Goal: Transaction & Acquisition: Purchase product/service

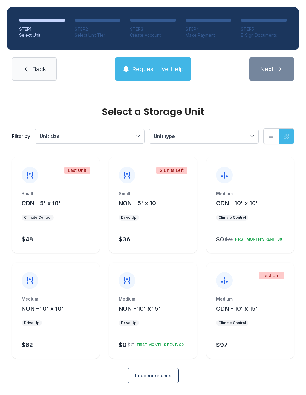
click at [159, 374] on span "Load more units" at bounding box center [153, 375] width 36 height 7
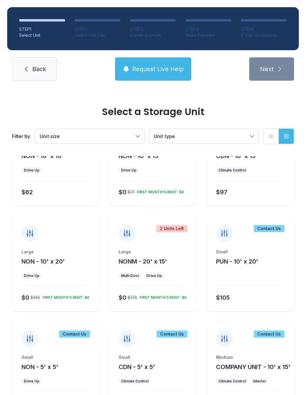
scroll to position [174, 0]
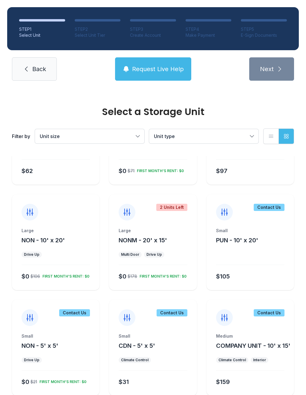
click at [67, 248] on div "Large NON - 10' x 20' Drive Up $0 $106 FIRST MONTH’S RENT: $0" at bounding box center [56, 259] width 88 height 62
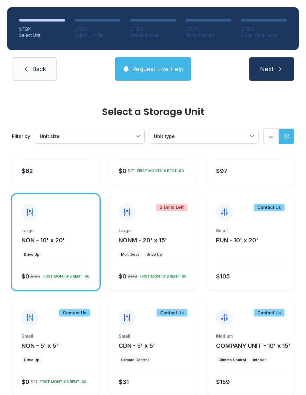
click at [269, 62] on button "Next" at bounding box center [271, 68] width 45 height 23
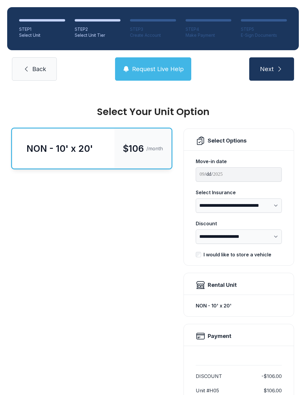
click at [277, 65] on icon "submit" at bounding box center [279, 68] width 7 height 7
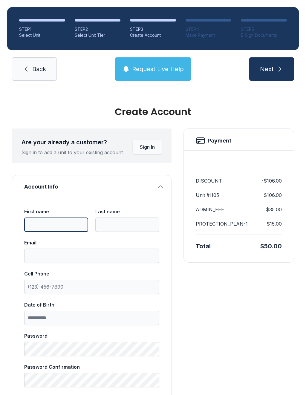
click at [49, 223] on input "First name" at bounding box center [56, 224] width 64 height 14
type input "*****"
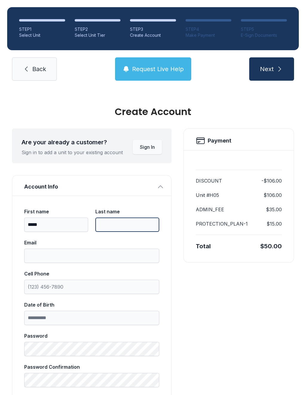
click at [116, 225] on input "Last name" at bounding box center [127, 224] width 64 height 14
type input "*******"
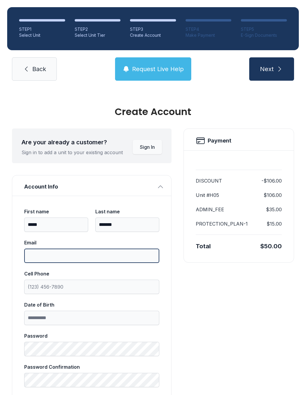
click at [76, 252] on input "Email" at bounding box center [91, 255] width 135 height 14
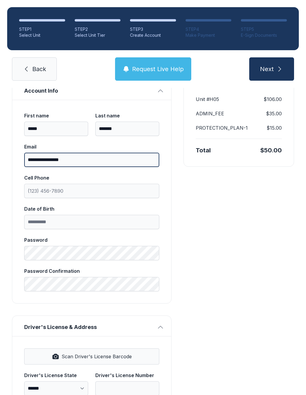
scroll to position [96, 0]
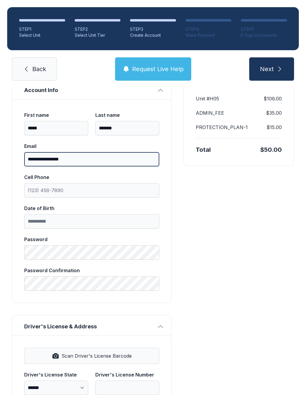
click at [39, 158] on input "**********" at bounding box center [91, 159] width 135 height 14
type input "**********"
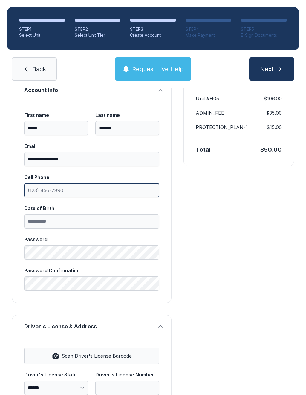
click at [35, 191] on input "Cell Phone" at bounding box center [91, 190] width 135 height 14
type input "[PHONE_NUMBER]"
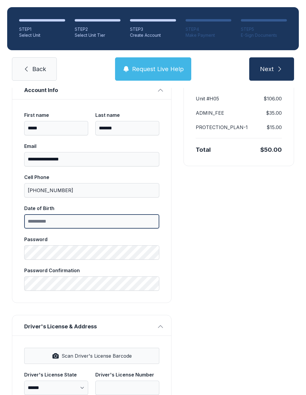
click at [37, 221] on input "Date of Birth" at bounding box center [91, 221] width 135 height 14
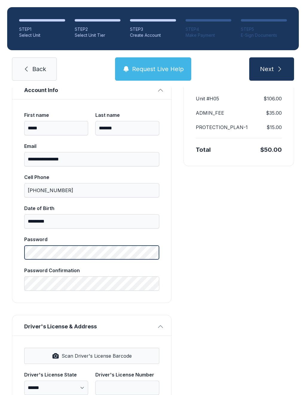
click at [60, 252] on label "Password" at bounding box center [91, 248] width 135 height 24
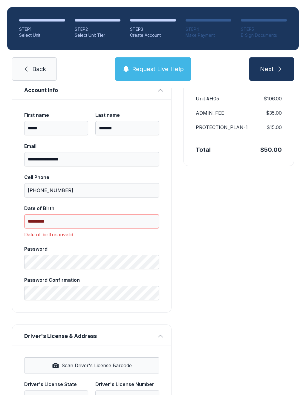
click at [65, 220] on input "*********" at bounding box center [91, 221] width 135 height 14
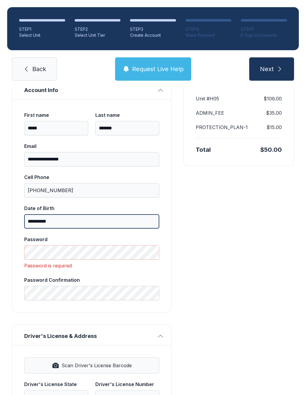
type input "**********"
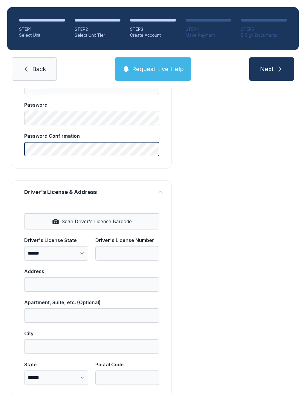
scroll to position [231, 0]
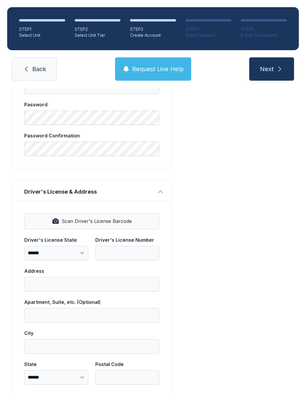
click at [111, 223] on span "Scan Driver's License Barcode" at bounding box center [97, 220] width 70 height 7
select select "**"
type input "**********"
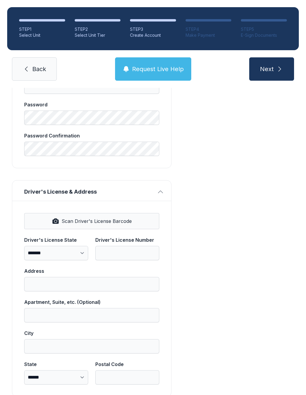
select select "**"
type input "*****"
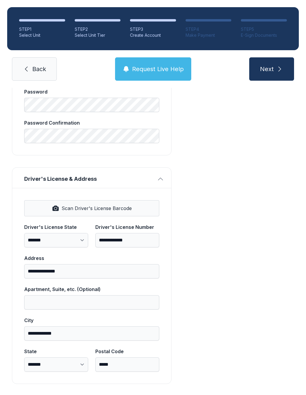
scroll to position [244, 0]
click at [274, 69] on button "Next" at bounding box center [271, 68] width 45 height 23
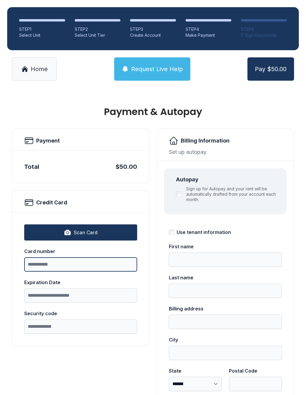
click at [39, 265] on input "Card number" at bounding box center [80, 264] width 113 height 14
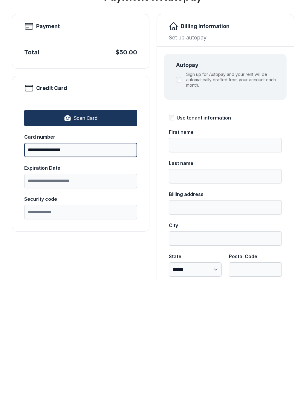
type input "**********"
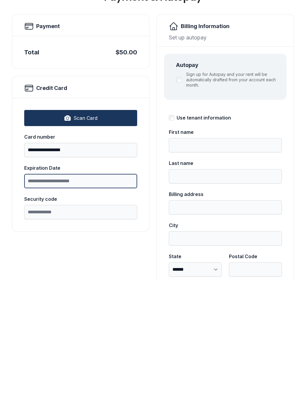
click at [50, 288] on input "Expiration Date" at bounding box center [80, 295] width 113 height 14
type input "*****"
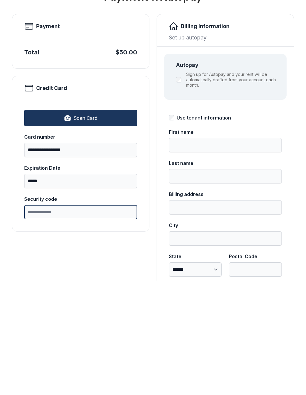
click at [57, 319] on input "Security code" at bounding box center [80, 326] width 113 height 14
type input "****"
type input "*****"
type input "*******"
type input "**********"
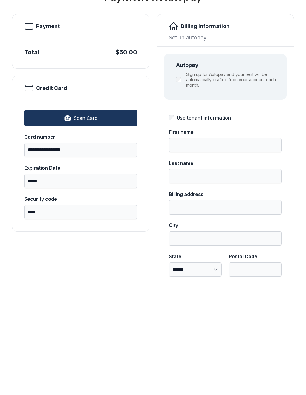
type input "**********"
select select "**"
type input "*****"
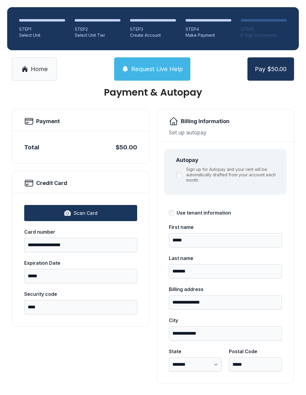
scroll to position [19, 0]
click at [271, 65] on span "Pay $50.00" at bounding box center [271, 69] width 32 height 8
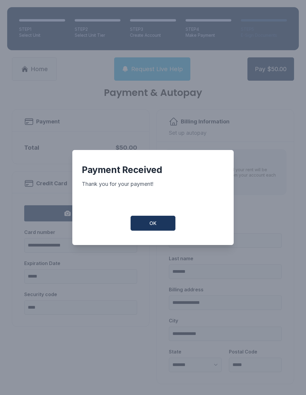
click at [157, 220] on button "OK" at bounding box center [153, 223] width 45 height 15
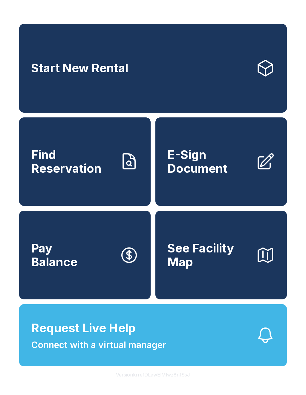
click at [78, 166] on span "Find Reservation" at bounding box center [73, 161] width 84 height 27
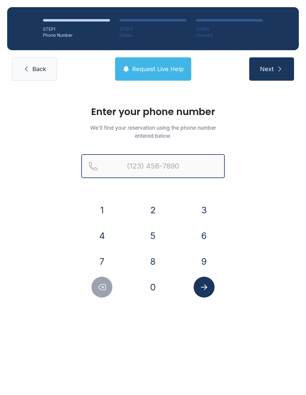
click at [134, 161] on input "Reservation phone number" at bounding box center [152, 166] width 143 height 24
click at [205, 261] on button "9" at bounding box center [204, 261] width 21 height 21
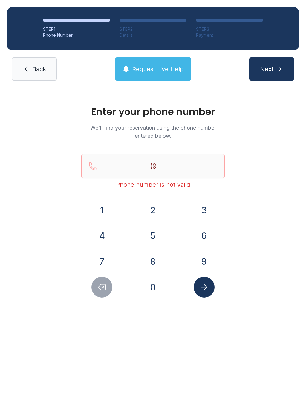
click at [159, 237] on button "5" at bounding box center [152, 235] width 21 height 21
click at [111, 238] on button "4" at bounding box center [101, 235] width 21 height 21
click at [158, 234] on button "5" at bounding box center [152, 235] width 21 height 21
click at [110, 229] on button "4" at bounding box center [101, 235] width 21 height 21
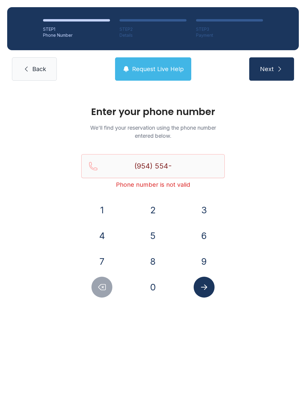
click at [203, 208] on button "3" at bounding box center [204, 210] width 21 height 21
click at [151, 232] on button "5" at bounding box center [152, 235] width 21 height 21
click at [157, 211] on button "2" at bounding box center [152, 210] width 21 height 21
click at [106, 260] on button "7" at bounding box center [101, 261] width 21 height 21
type input "[PHONE_NUMBER]"
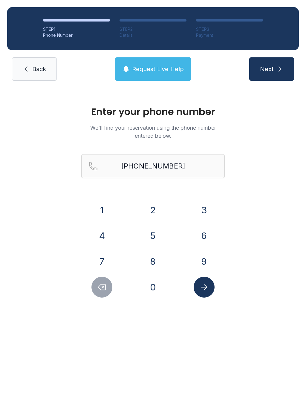
click at [276, 73] on button "Next" at bounding box center [271, 68] width 45 height 23
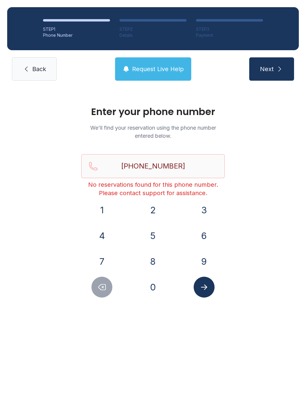
click at [43, 58] on link "Back" at bounding box center [34, 68] width 45 height 23
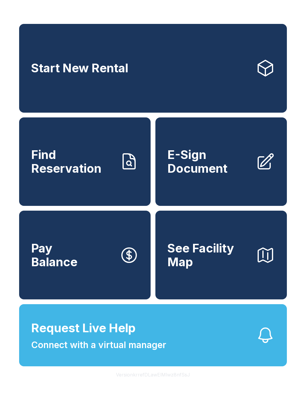
click at [128, 352] on span "Connect with a virtual manager" at bounding box center [98, 344] width 135 height 13
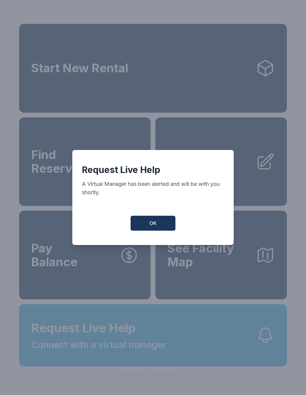
click at [152, 221] on button "OK" at bounding box center [153, 223] width 45 height 15
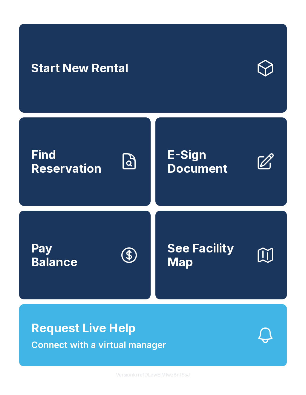
click at [108, 337] on span "Request Live Help" at bounding box center [83, 328] width 105 height 18
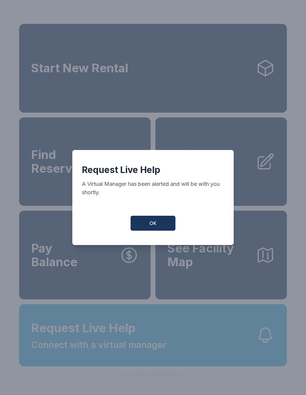
click at [157, 223] on button "OK" at bounding box center [153, 223] width 45 height 15
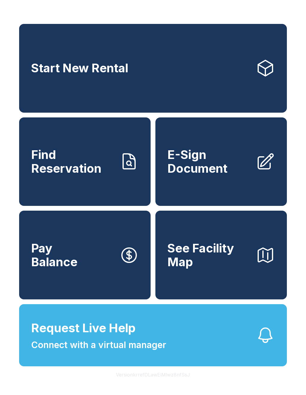
click at [88, 167] on span "Find Reservation" at bounding box center [73, 161] width 84 height 27
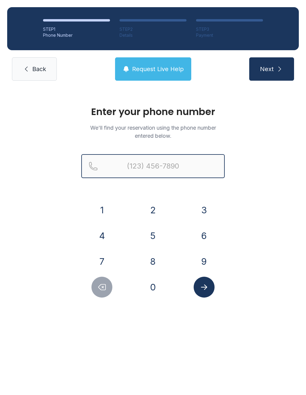
click at [135, 164] on input "Reservation phone number" at bounding box center [152, 166] width 143 height 24
click at [203, 263] on button "9" at bounding box center [204, 261] width 21 height 21
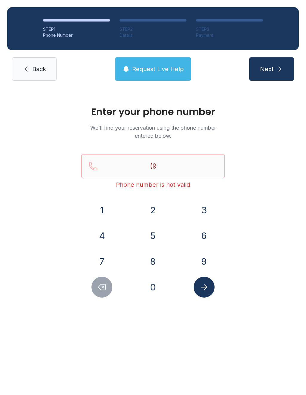
click at [155, 234] on button "5" at bounding box center [152, 235] width 21 height 21
click at [111, 236] on button "4" at bounding box center [101, 235] width 21 height 21
click at [151, 235] on button "5" at bounding box center [152, 235] width 21 height 21
click at [111, 231] on button "4" at bounding box center [101, 235] width 21 height 21
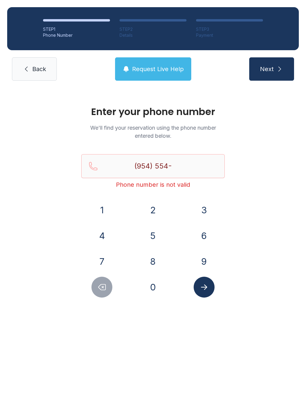
click at [198, 207] on button "3" at bounding box center [204, 210] width 21 height 21
click at [152, 234] on button "5" at bounding box center [152, 235] width 21 height 21
click at [151, 204] on button "2" at bounding box center [152, 210] width 21 height 21
click at [107, 249] on div "1 2 3 4 5 6 7 8 9 0" at bounding box center [152, 249] width 143 height 98
click at [102, 256] on button "7" at bounding box center [101, 261] width 21 height 21
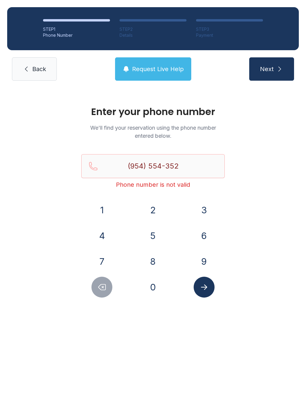
type input "[PHONE_NUMBER]"
click at [210, 292] on button "Submit lookup form" at bounding box center [204, 287] width 21 height 21
click at [208, 286] on icon "Submit lookup form" at bounding box center [204, 287] width 9 height 9
click at [202, 283] on icon "Submit lookup form" at bounding box center [204, 287] width 9 height 9
click at [206, 286] on icon "Submit lookup form" at bounding box center [204, 287] width 9 height 9
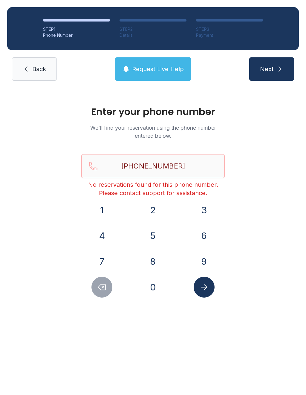
click at [156, 66] on span "Request Live Help" at bounding box center [158, 69] width 52 height 8
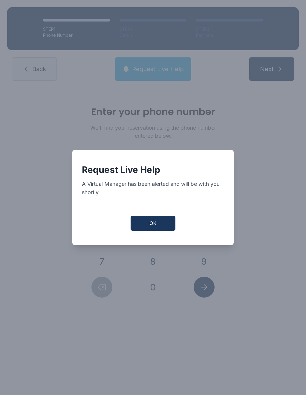
click at [158, 228] on button "OK" at bounding box center [153, 223] width 45 height 15
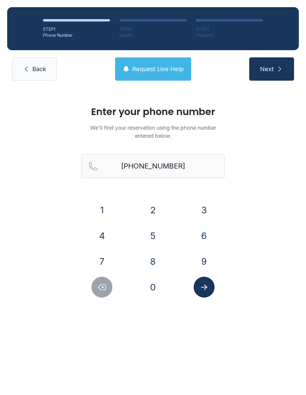
click at [40, 67] on span "Back" at bounding box center [39, 69] width 14 height 8
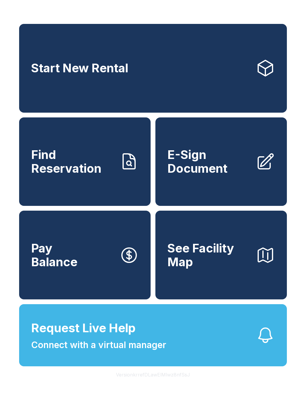
click at [135, 337] on span "Request Live Help" at bounding box center [83, 328] width 105 height 18
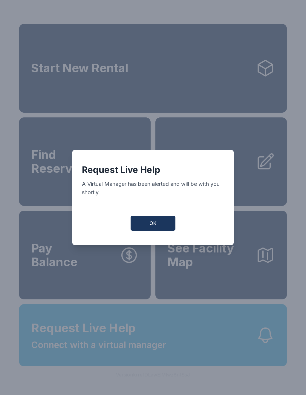
click at [154, 225] on span "OK" at bounding box center [152, 223] width 7 height 7
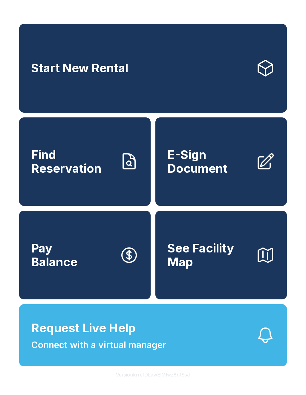
click at [147, 344] on span "Request Live Help Connect with a virtual manager" at bounding box center [98, 335] width 135 height 33
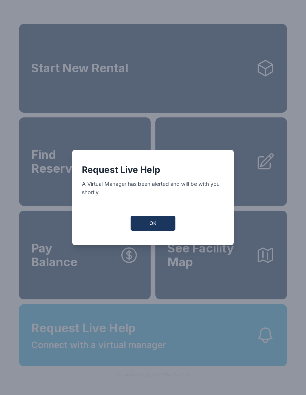
click at [146, 230] on button "OK" at bounding box center [153, 223] width 45 height 15
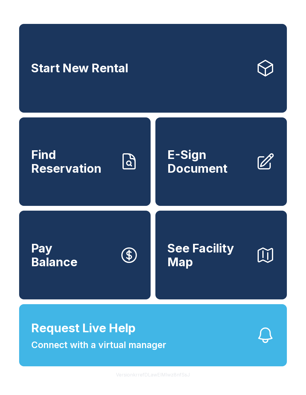
click at [90, 162] on span "Find Reservation" at bounding box center [73, 161] width 84 height 27
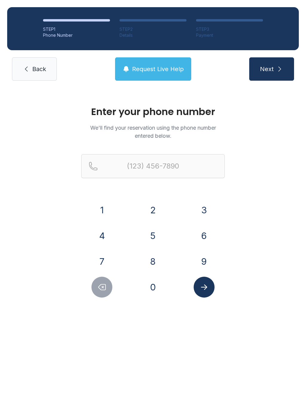
click at [203, 263] on button "9" at bounding box center [204, 261] width 21 height 21
click at [154, 235] on button "5" at bounding box center [152, 235] width 21 height 21
click at [110, 234] on button "4" at bounding box center [101, 235] width 21 height 21
click at [156, 237] on button "5" at bounding box center [152, 235] width 21 height 21
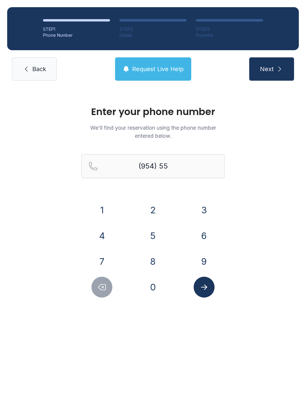
click at [102, 231] on button "4" at bounding box center [101, 235] width 21 height 21
click at [208, 206] on button "3" at bounding box center [204, 210] width 21 height 21
click at [150, 234] on button "5" at bounding box center [152, 235] width 21 height 21
click at [151, 204] on button "2" at bounding box center [152, 210] width 21 height 21
click at [107, 265] on button "7" at bounding box center [101, 261] width 21 height 21
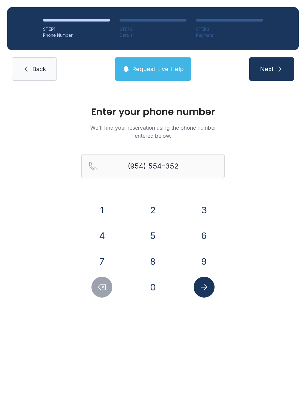
type input "[PHONE_NUMBER]"
click at [206, 291] on icon "Submit lookup form" at bounding box center [204, 287] width 9 height 9
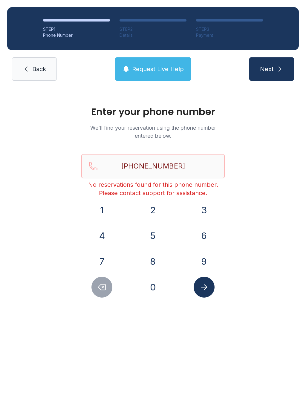
click at [276, 68] on icon "submit" at bounding box center [279, 68] width 7 height 7
click at [34, 63] on link "Back" at bounding box center [34, 68] width 45 height 23
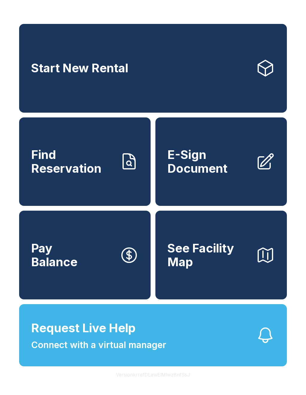
click at [154, 351] on span "Connect with a virtual manager" at bounding box center [98, 344] width 135 height 13
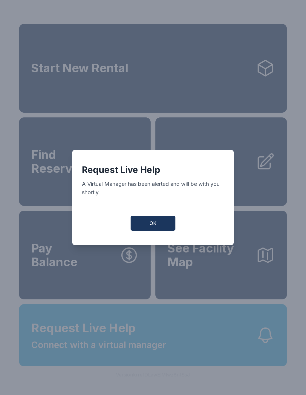
click at [161, 221] on button "OK" at bounding box center [153, 223] width 45 height 15
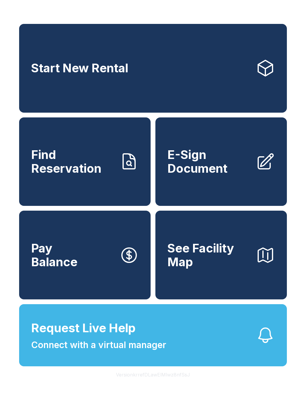
click at [147, 345] on span "Request Live Help Connect with a virtual manager" at bounding box center [98, 335] width 135 height 33
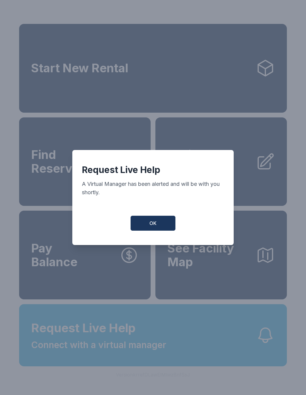
click at [155, 226] on span "OK" at bounding box center [152, 223] width 7 height 7
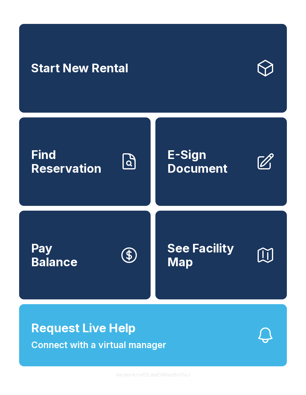
click at [162, 342] on span "Request Live Help Connect with a virtual manager" at bounding box center [98, 335] width 135 height 33
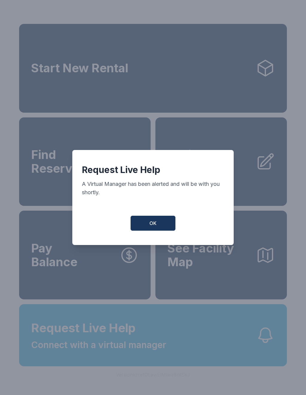
click at [148, 221] on button "OK" at bounding box center [153, 223] width 45 height 15
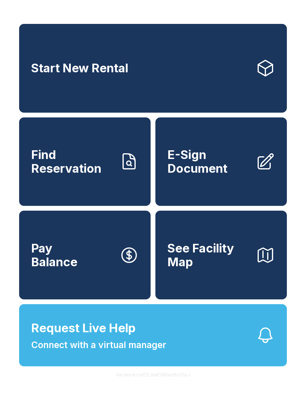
click at [90, 171] on span "Find Reservation" at bounding box center [73, 161] width 84 height 27
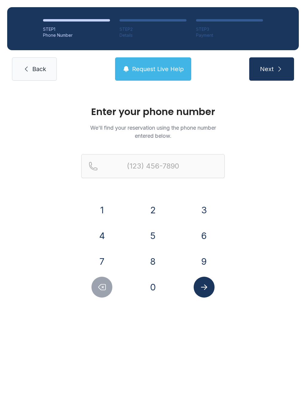
click at [166, 68] on span "Request Live Help" at bounding box center [158, 69] width 52 height 8
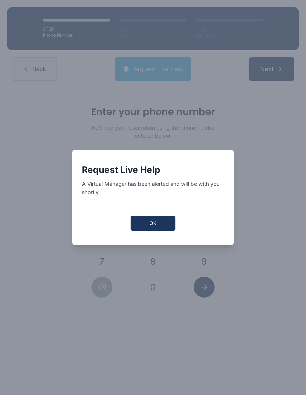
click at [159, 220] on button "OK" at bounding box center [153, 223] width 45 height 15
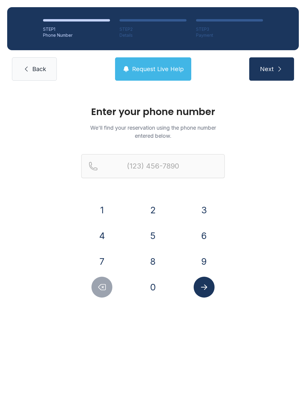
click at [162, 67] on span "Request Live Help" at bounding box center [158, 69] width 52 height 8
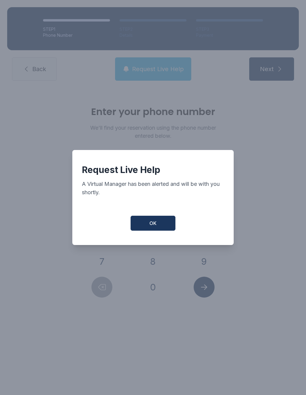
click at [147, 222] on button "OK" at bounding box center [153, 223] width 45 height 15
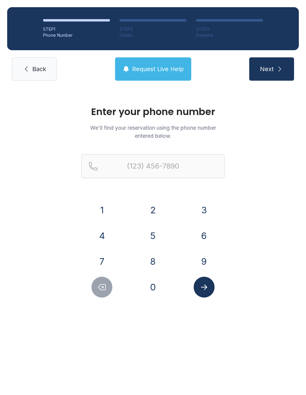
click at [31, 64] on link "Back" at bounding box center [34, 68] width 45 height 23
